Goal: Information Seeking & Learning: Learn about a topic

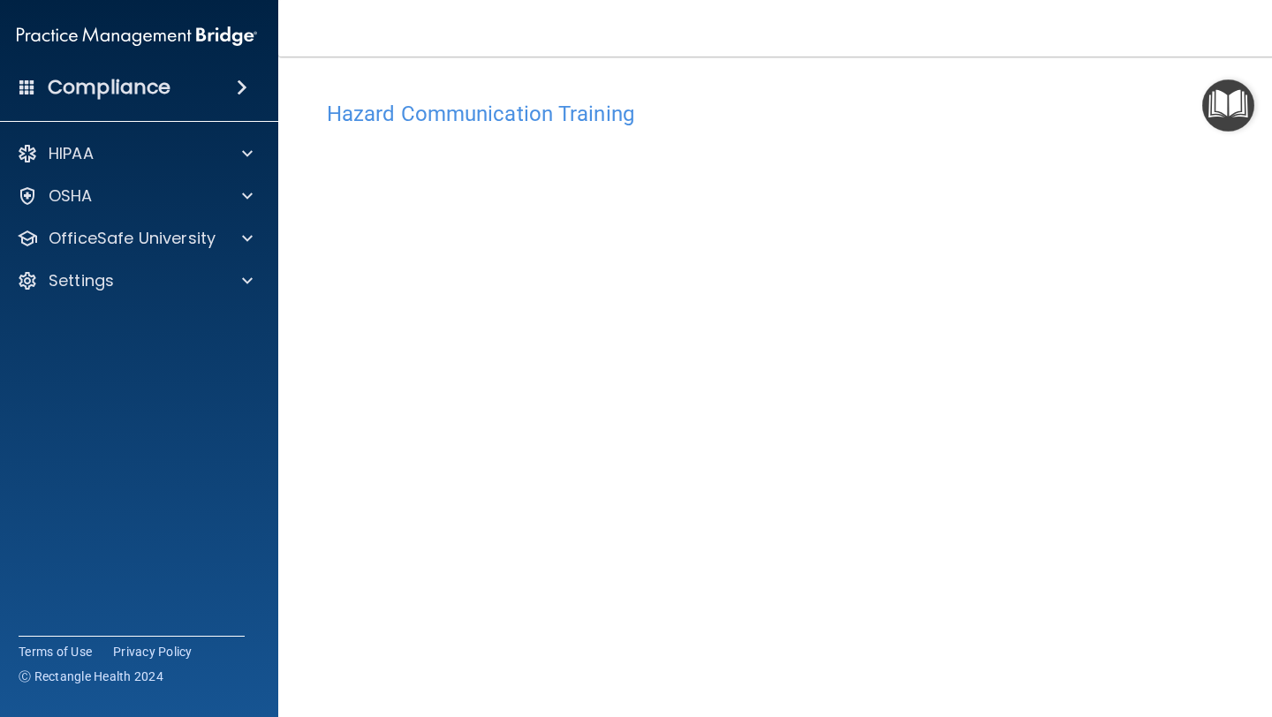
scroll to position [79, 0]
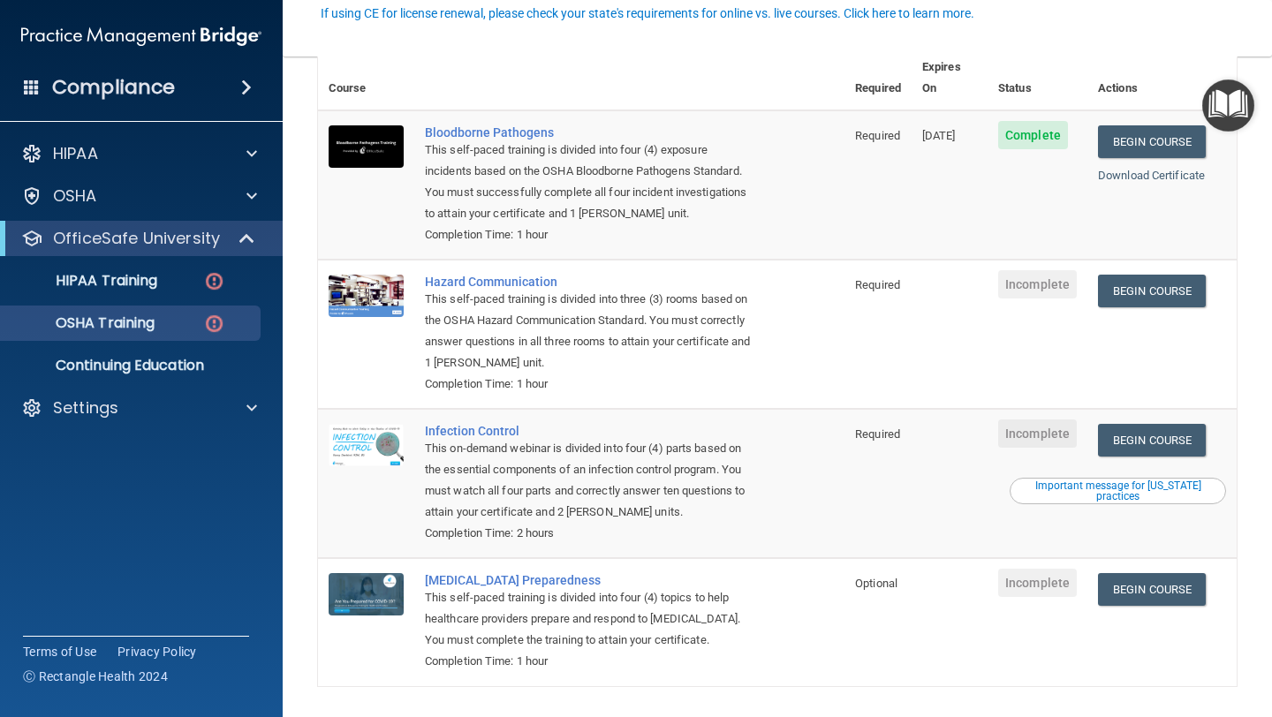
scroll to position [197, 0]
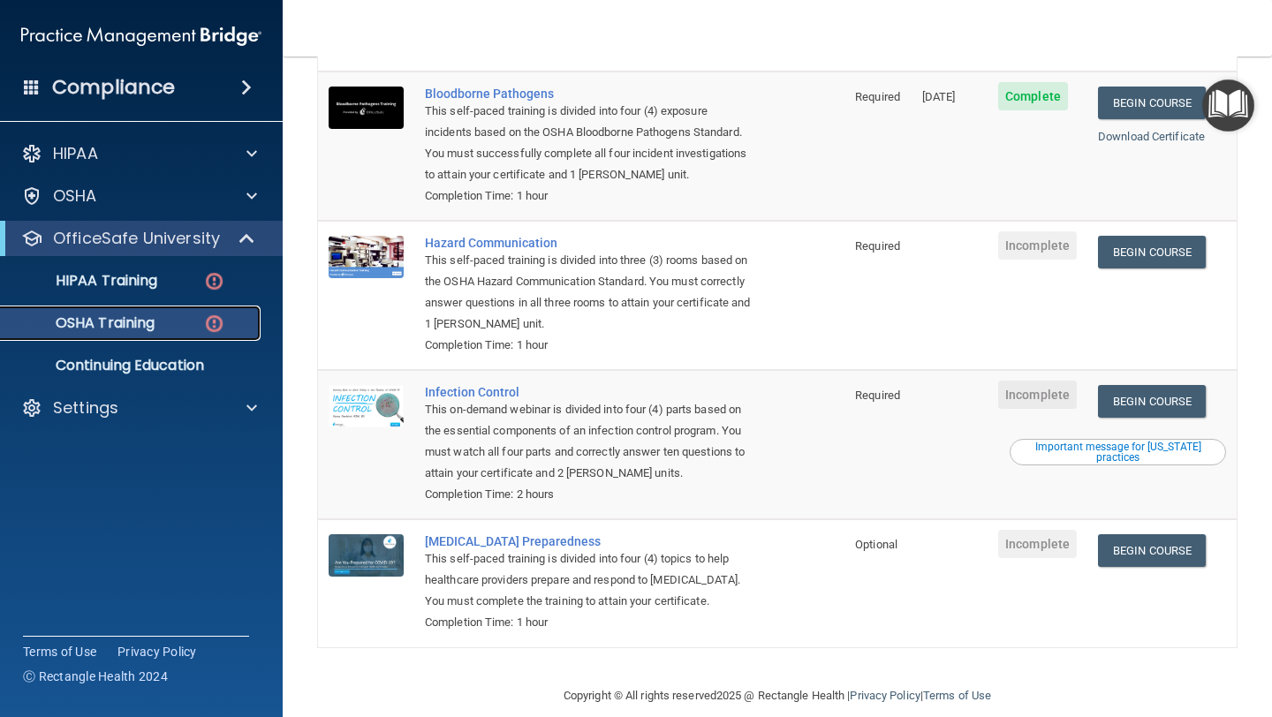
click at [231, 325] on div "OSHA Training" at bounding box center [131, 323] width 241 height 18
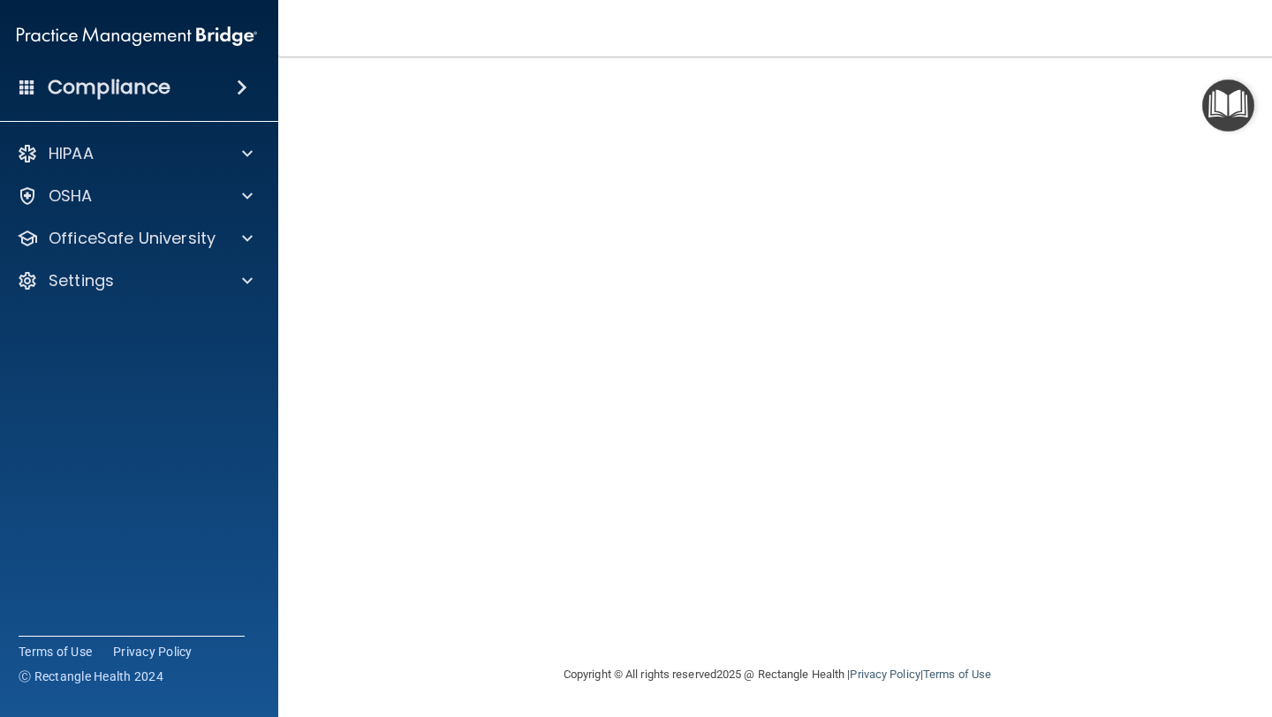
scroll to position [70, 0]
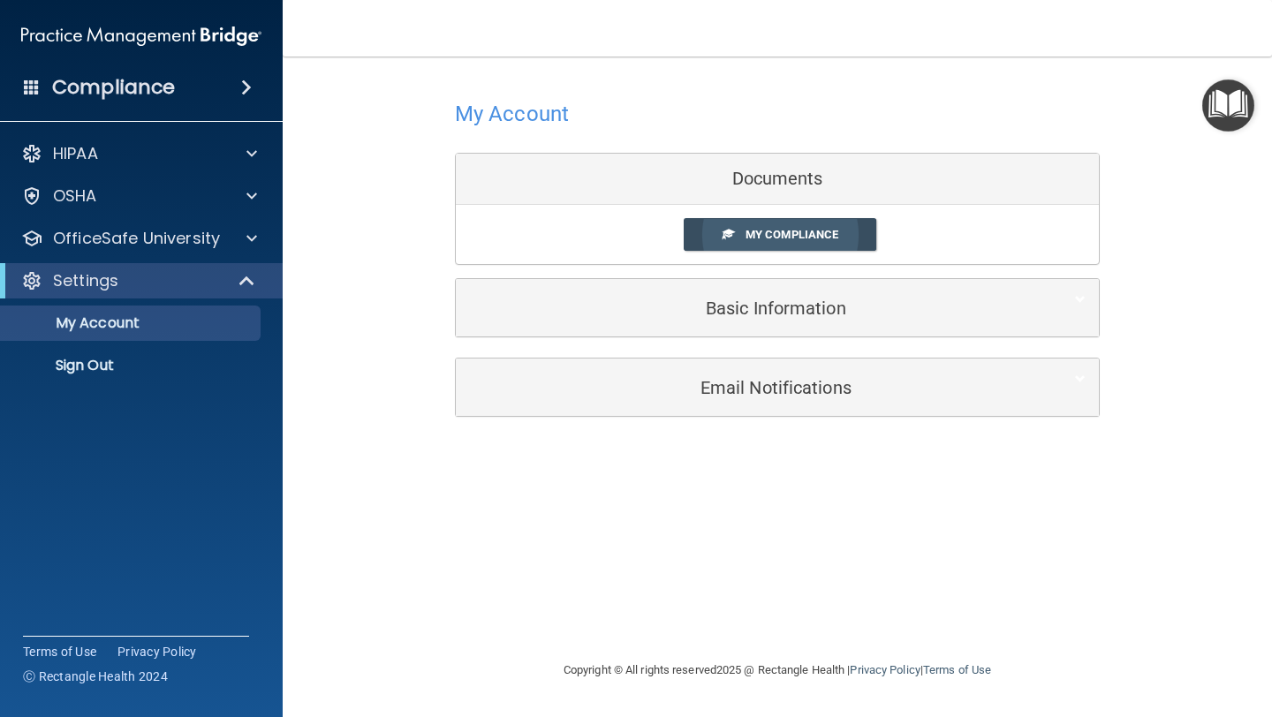
click at [803, 243] on link "My Compliance" at bounding box center [780, 234] width 193 height 33
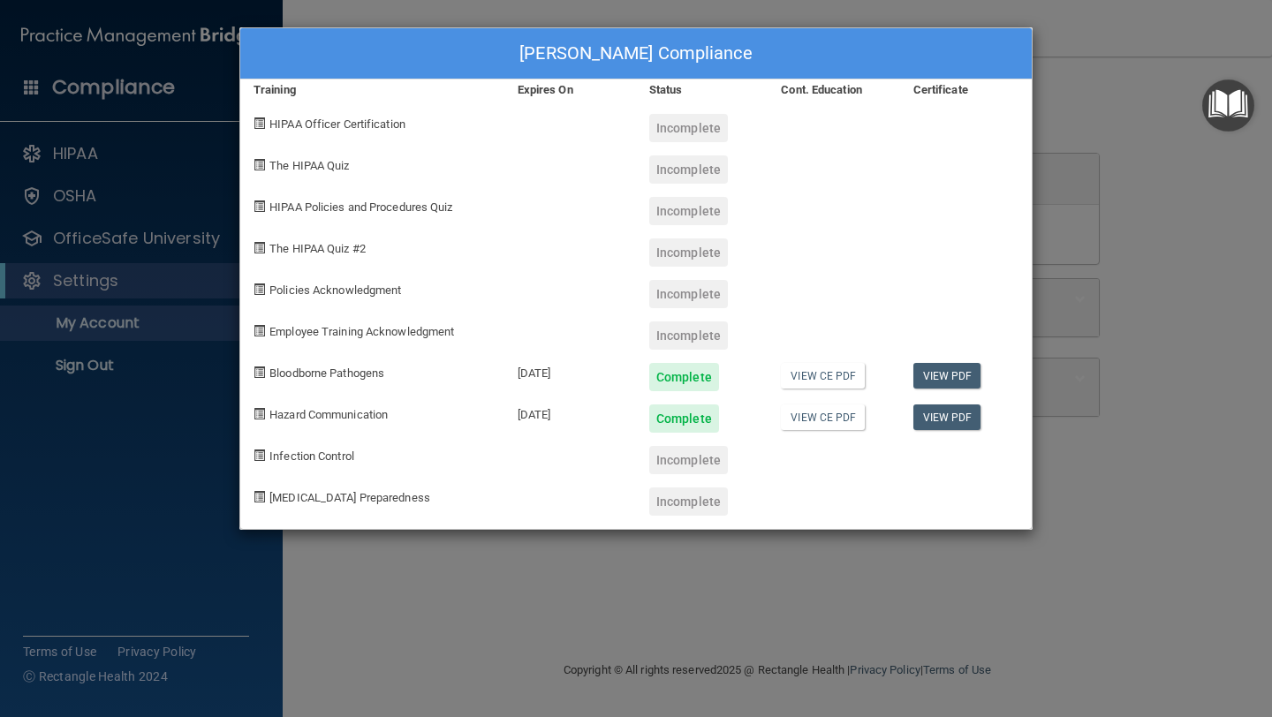
click at [657, 548] on div "Mya Nickel's Compliance Training Expires On Status Cont. Education Certificate …" at bounding box center [636, 358] width 1272 height 717
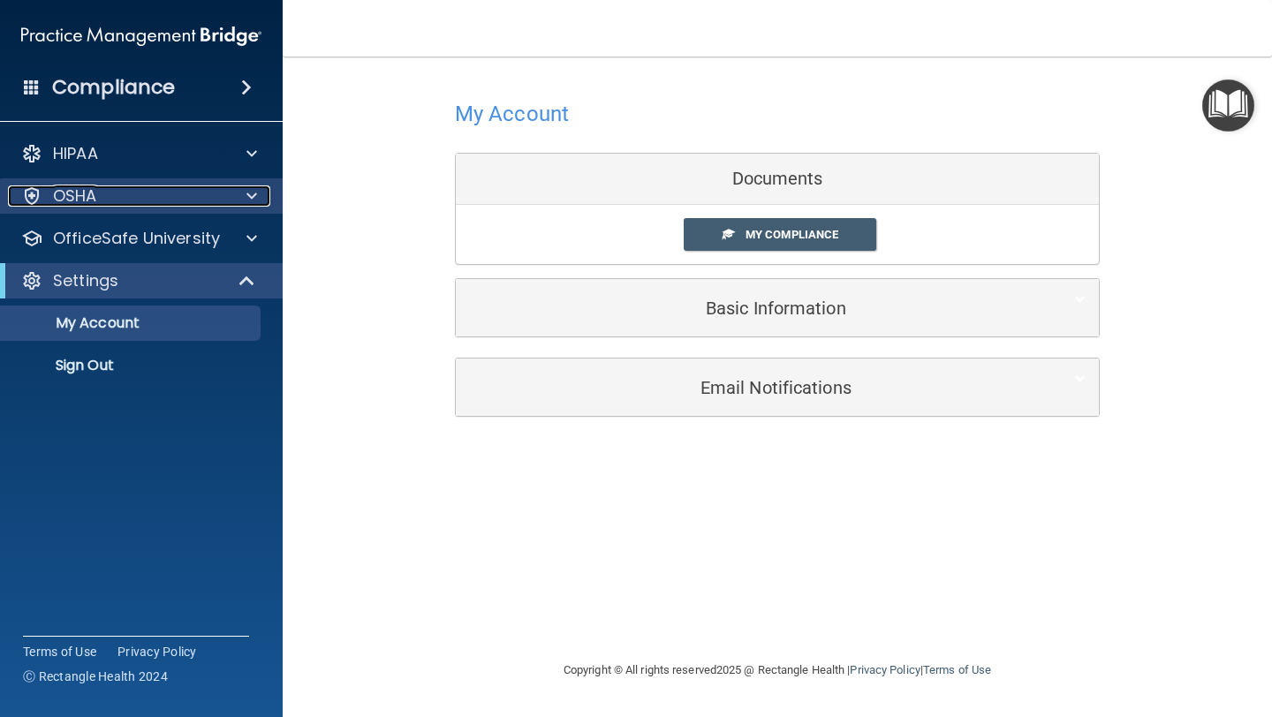
click at [148, 200] on div "OSHA" at bounding box center [117, 195] width 219 height 21
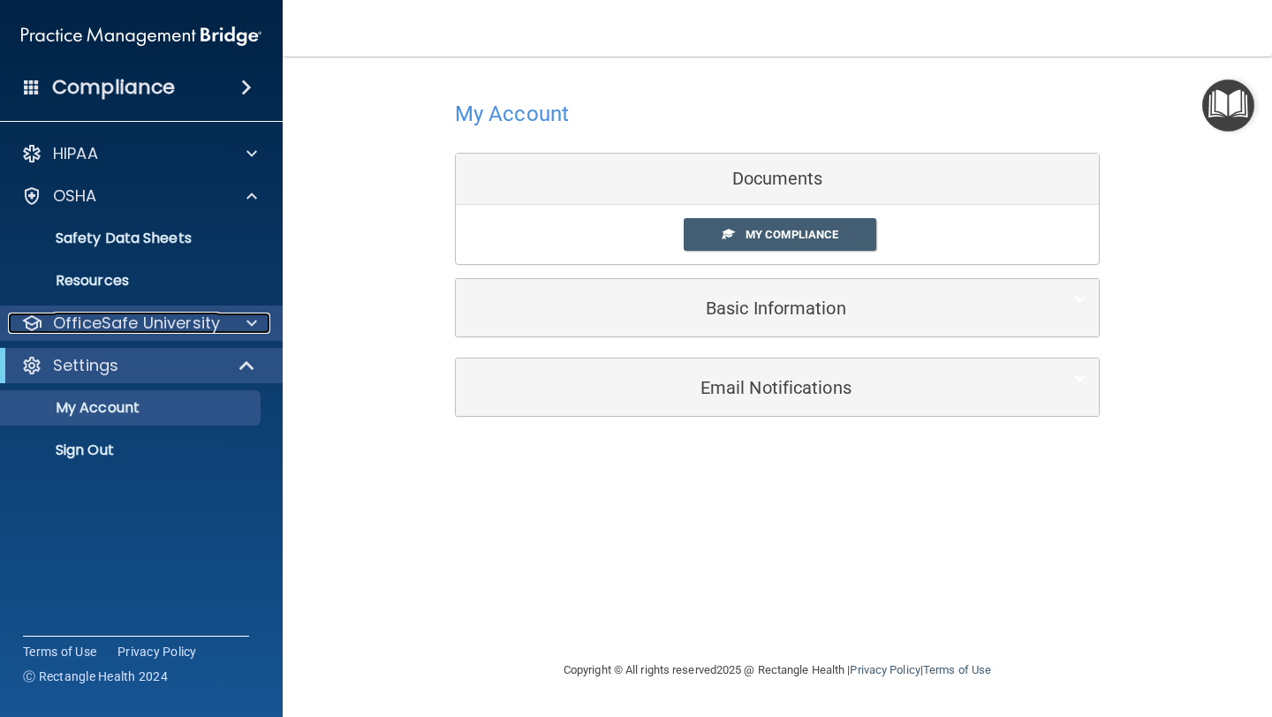
click at [238, 320] on div at bounding box center [249, 323] width 44 height 21
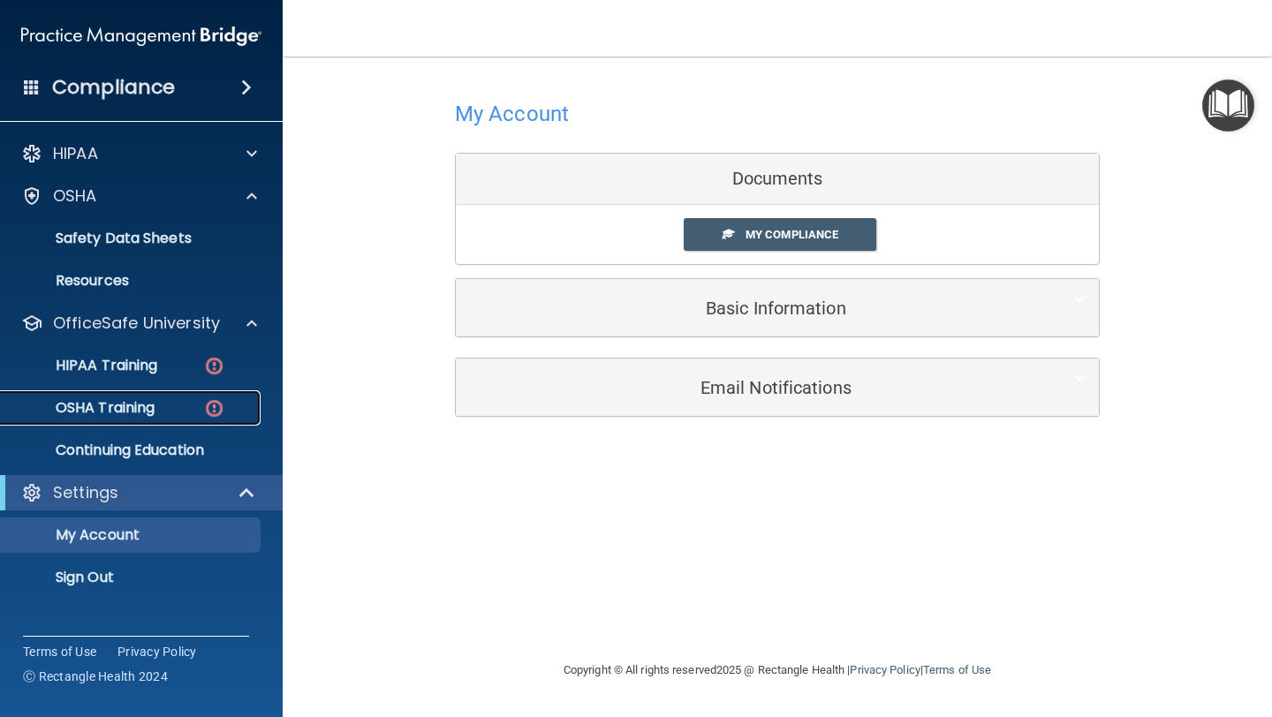
click at [149, 401] on p "OSHA Training" at bounding box center [82, 408] width 143 height 18
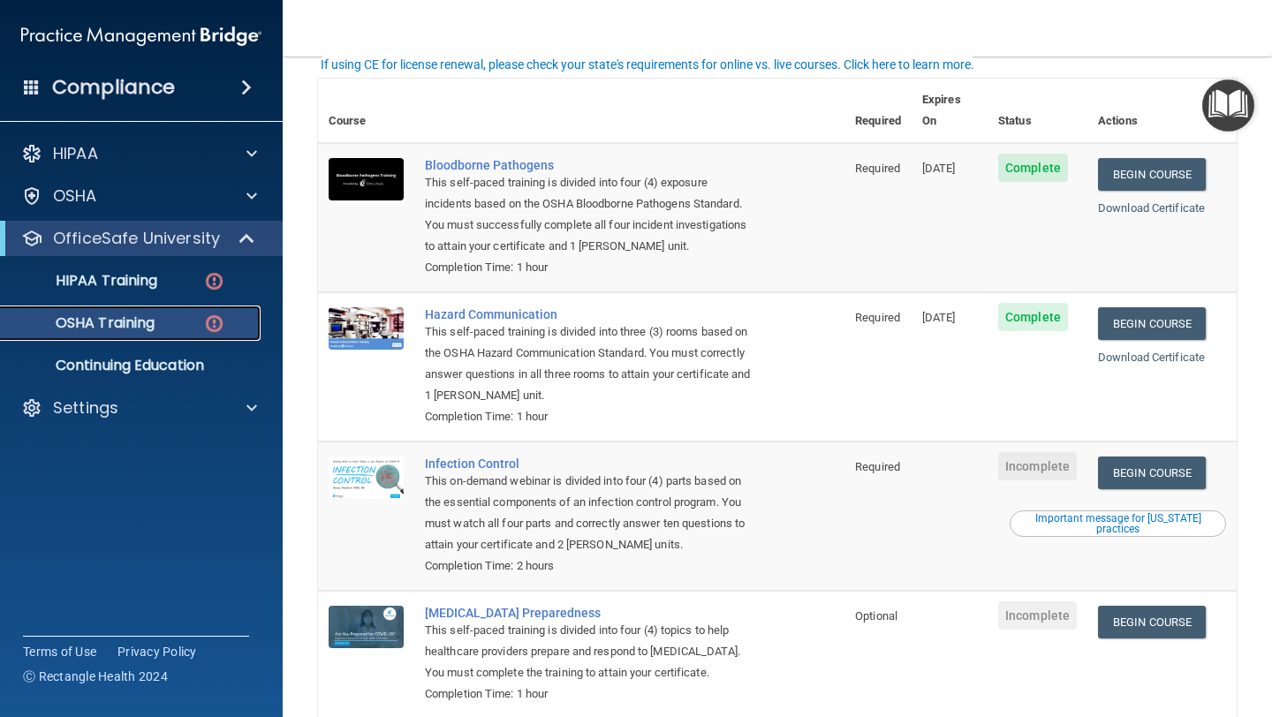
scroll to position [171, 0]
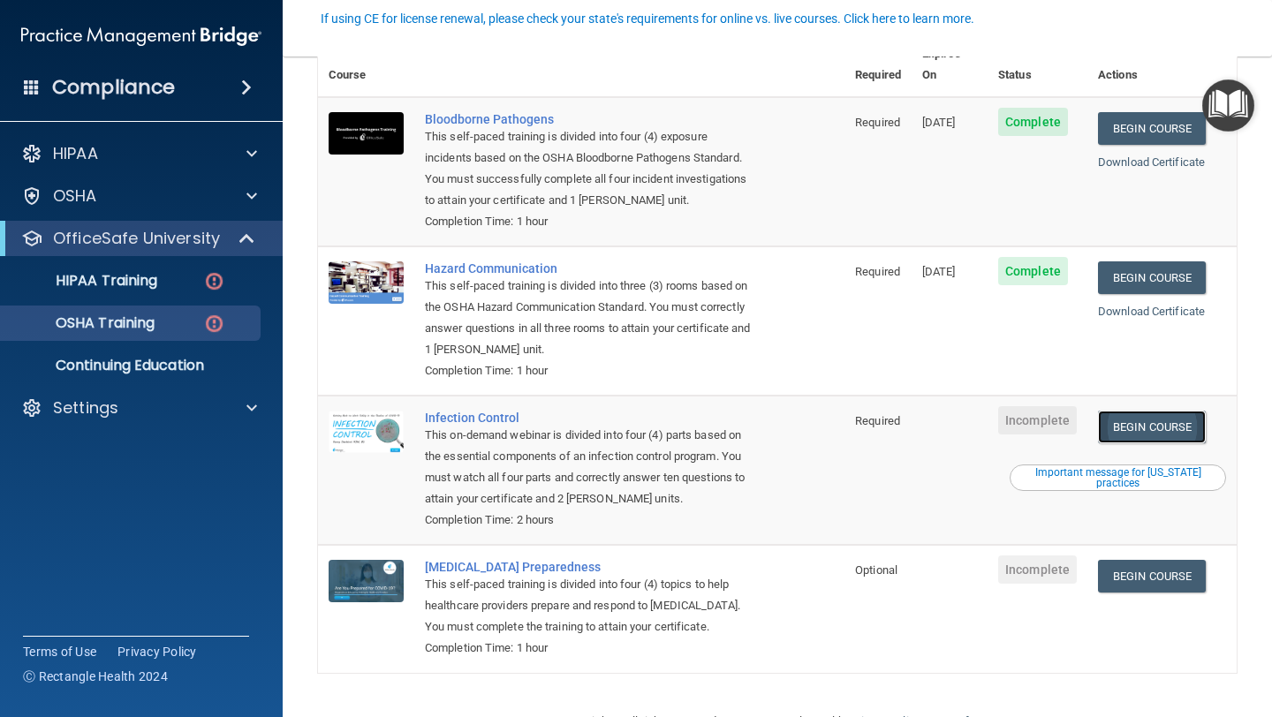
click at [1145, 411] on link "Begin Course" at bounding box center [1152, 427] width 108 height 33
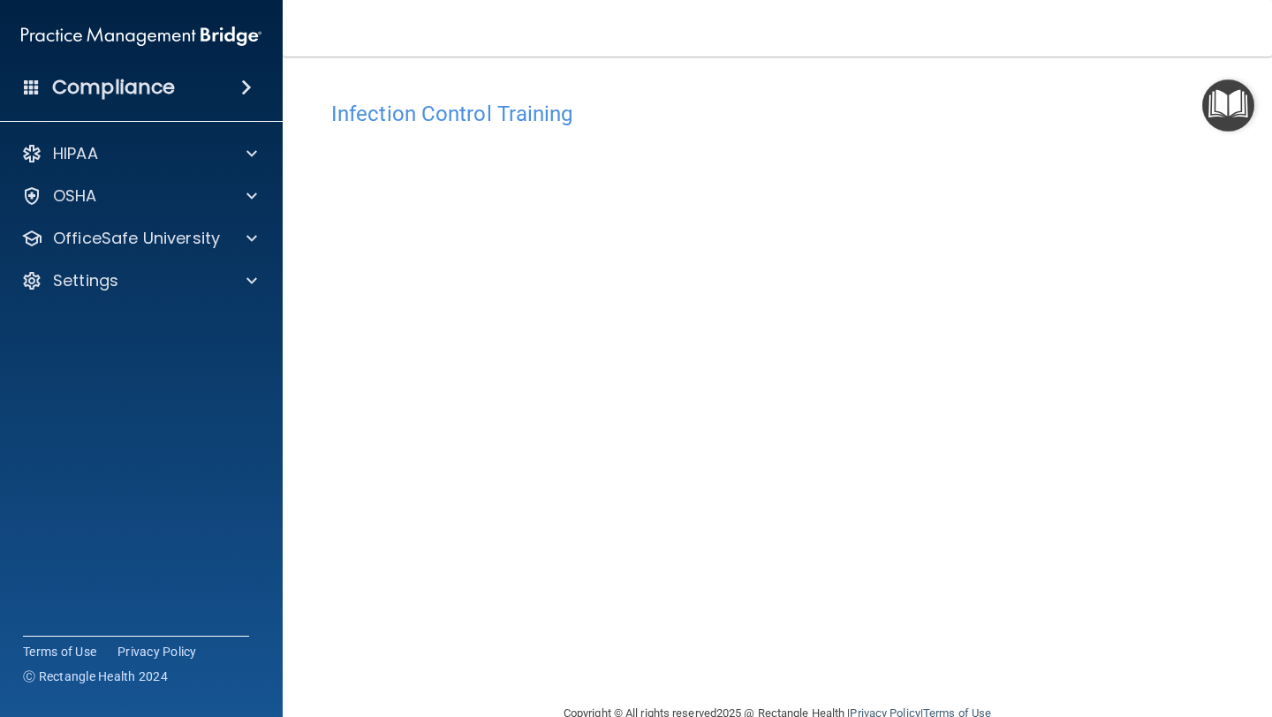
scroll to position [39, 0]
